Goal: Check status: Check status

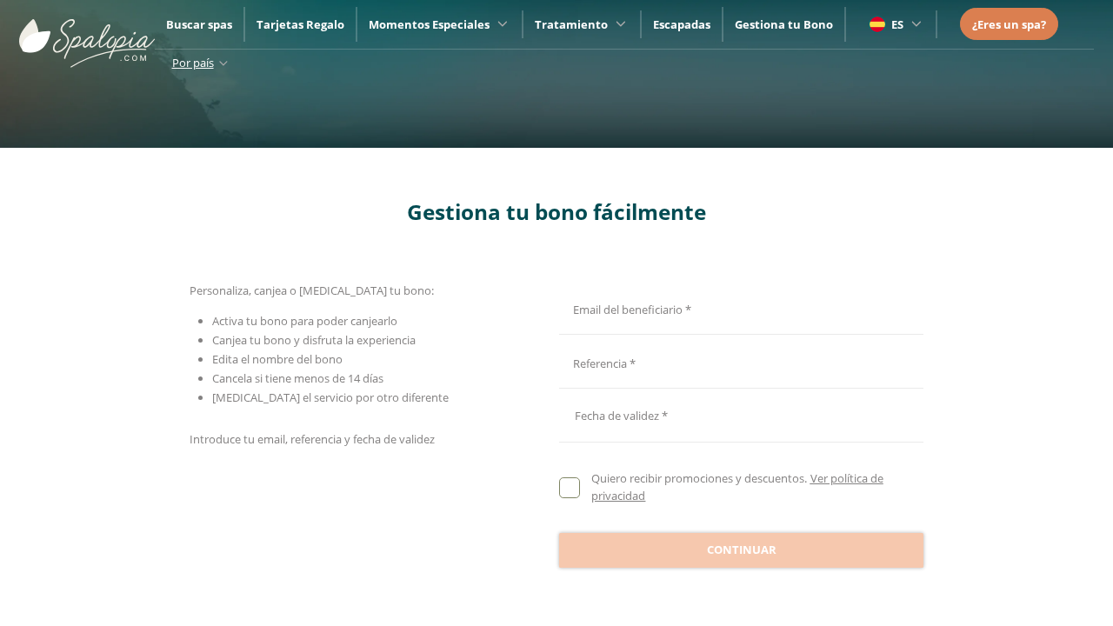
click at [738, 307] on input "Email del beneficiario *" at bounding box center [738, 307] width 359 height 30
type input "**********"
click at [738, 362] on input "Email del beneficiario *" at bounding box center [738, 362] width 359 height 30
type input "**********"
click at [741, 416] on div at bounding box center [741, 416] width 364 height 42
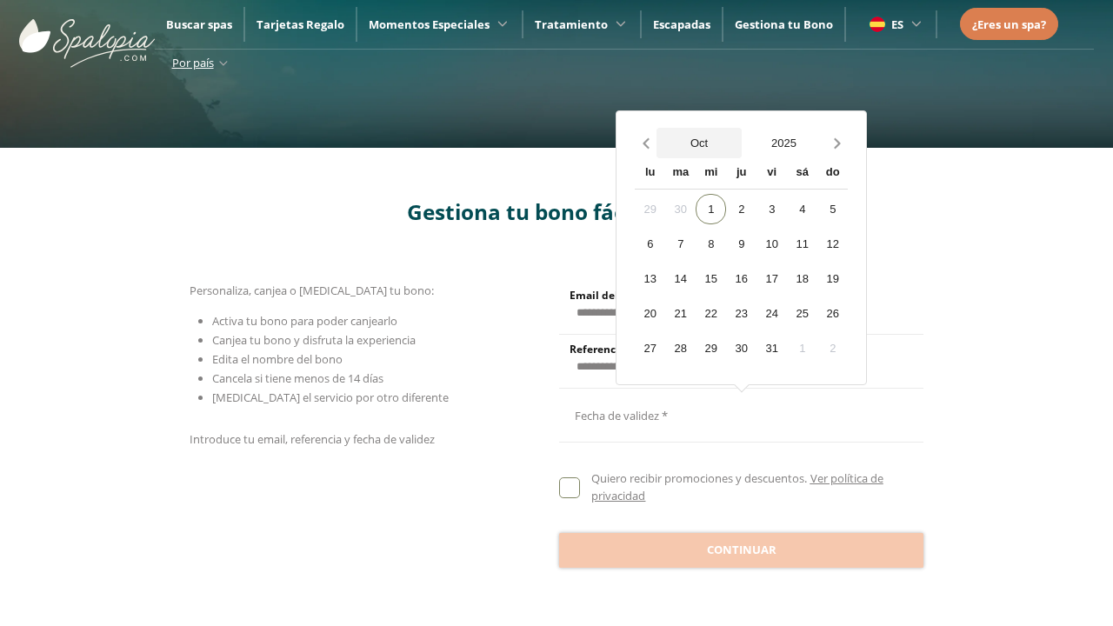
click at [699, 143] on button "Oct" at bounding box center [698, 143] width 85 height 30
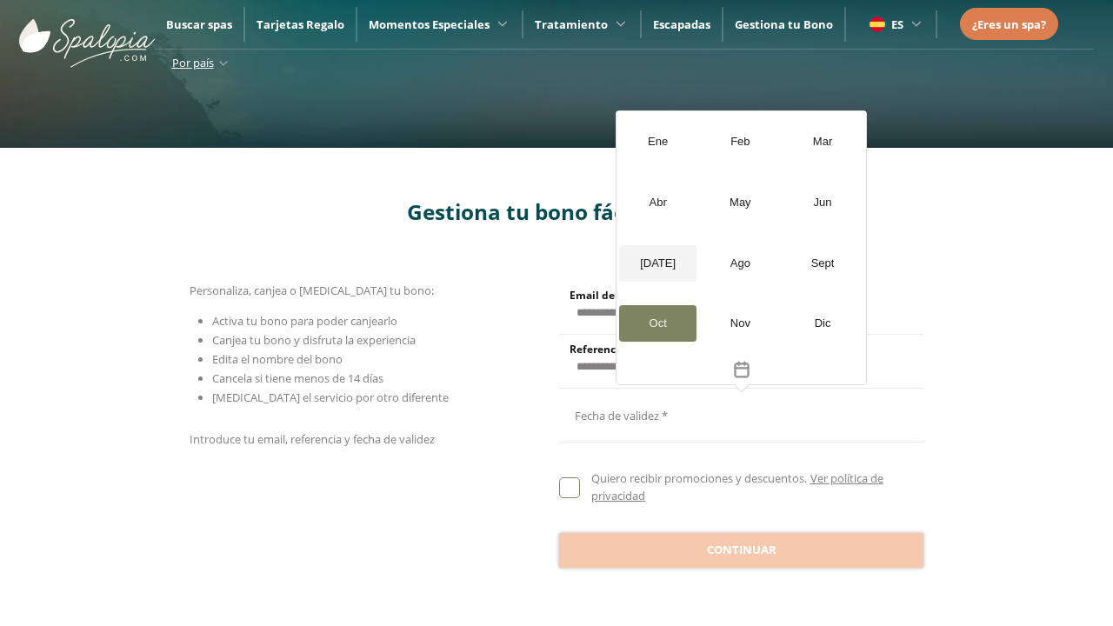
click at [657, 263] on div "[DATE]" at bounding box center [657, 263] width 77 height 37
click at [783, 143] on button "2025" at bounding box center [784, 143] width 85 height 30
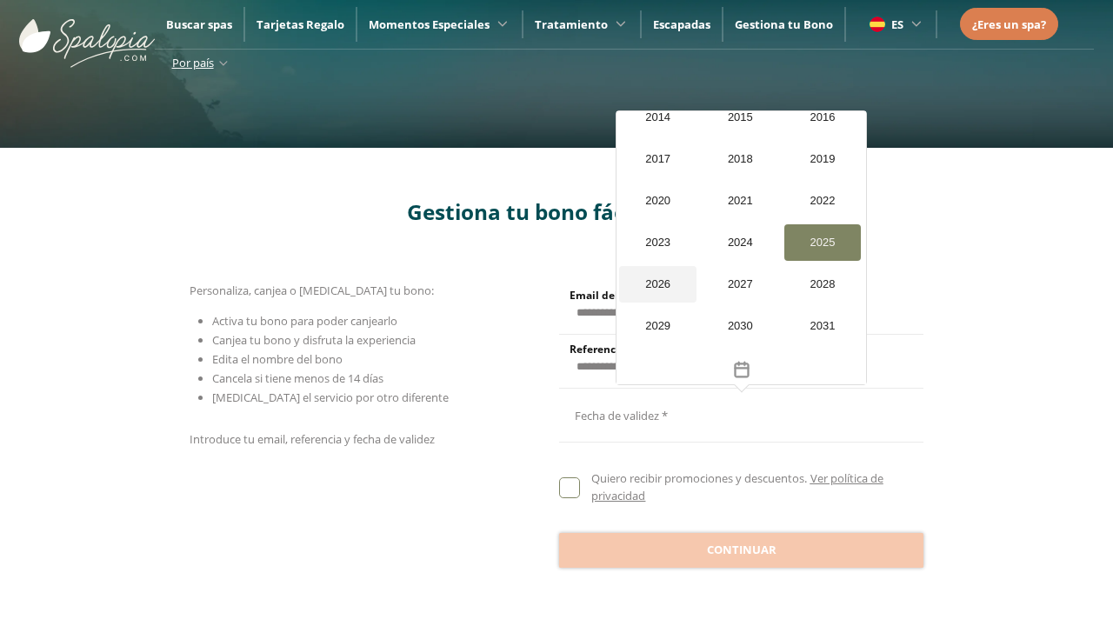
click at [657, 266] on div "2026" at bounding box center [657, 284] width 77 height 37
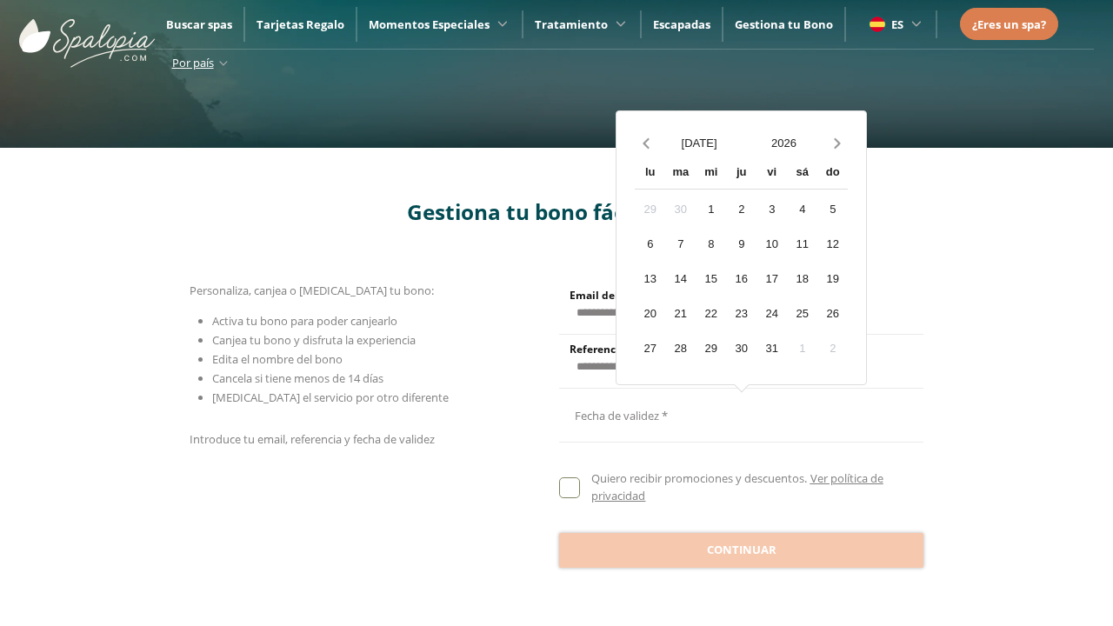
scroll to position [1653, 0]
click at [650, 313] on div "20" at bounding box center [650, 313] width 30 height 30
click at [741, 550] on span "Continuar" at bounding box center [742, 550] width 70 height 17
